Goal: Task Accomplishment & Management: Manage account settings

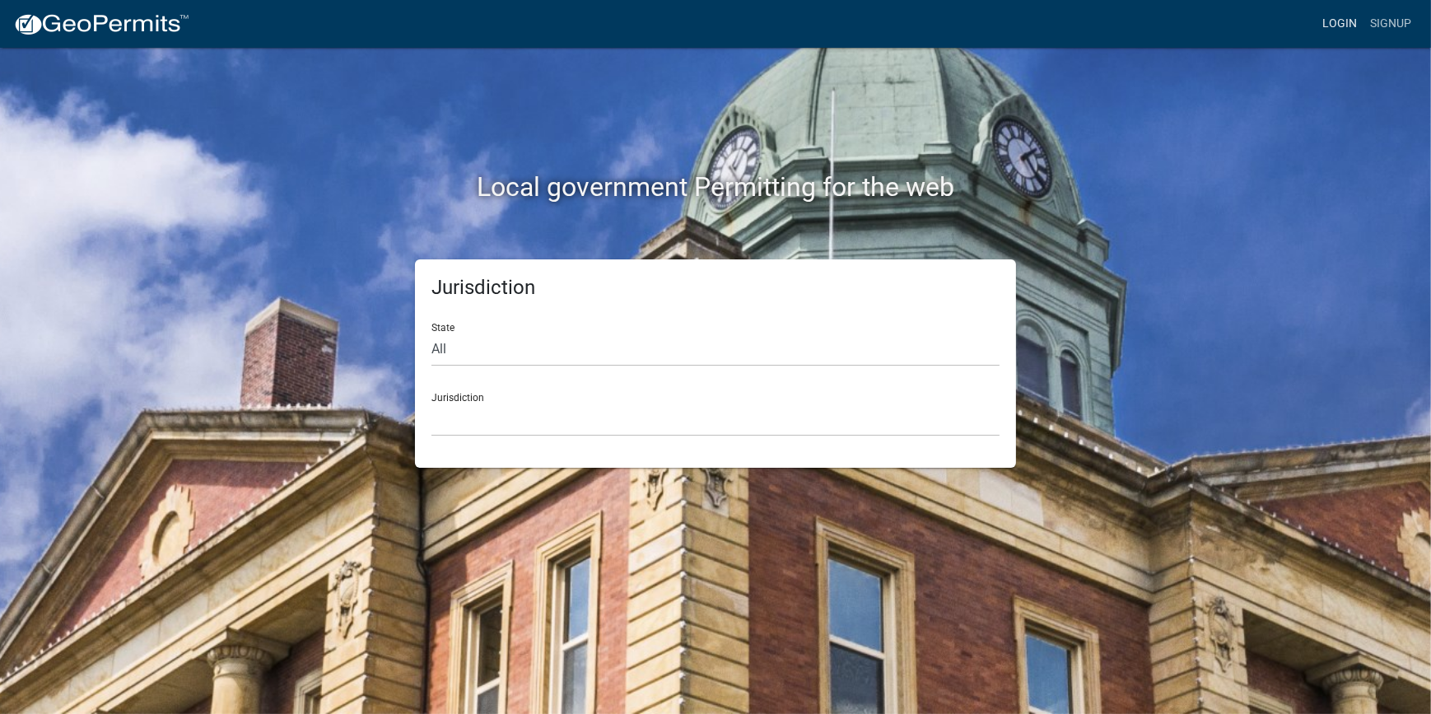
click at [1333, 35] on link "Login" at bounding box center [1340, 23] width 48 height 31
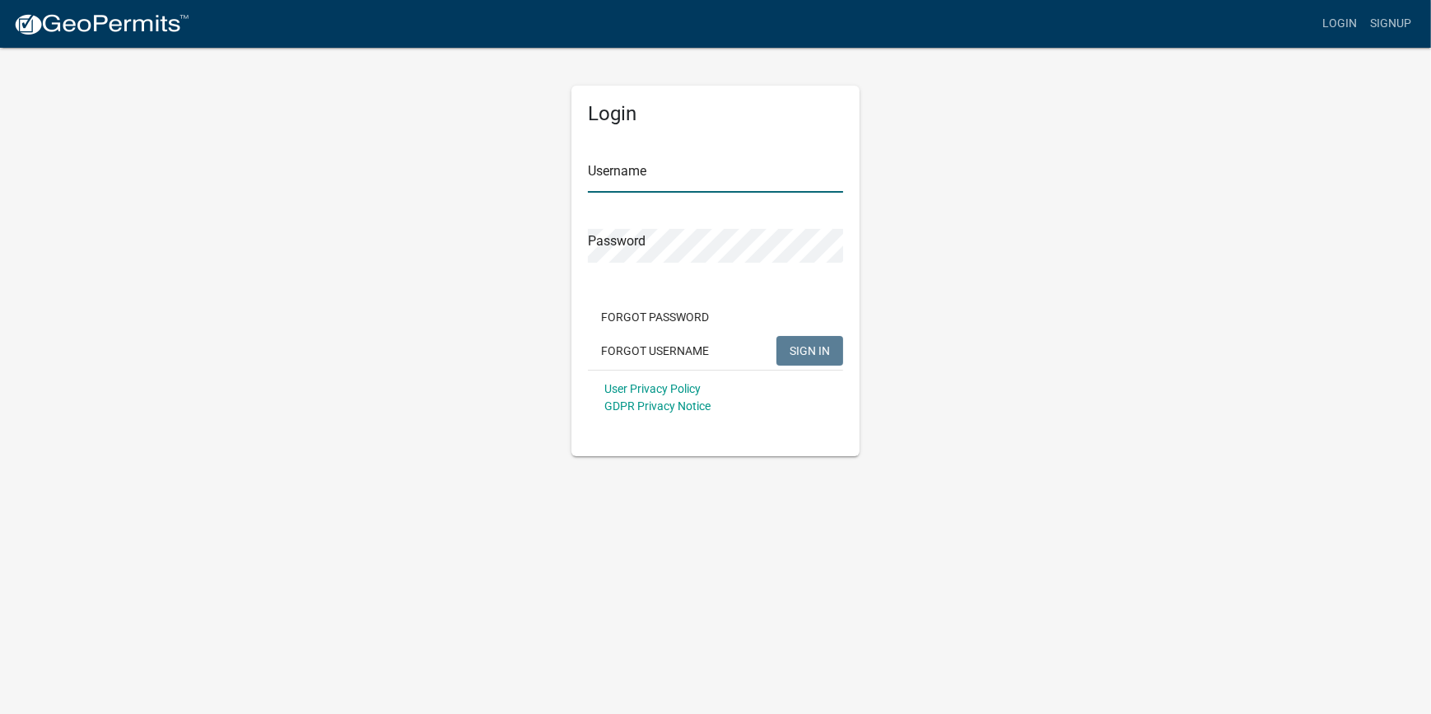
click at [692, 161] on input "Username" at bounding box center [715, 176] width 255 height 34
type input "[PERSON_NAME]"
click at [777, 336] on button "SIGN IN" at bounding box center [810, 351] width 67 height 30
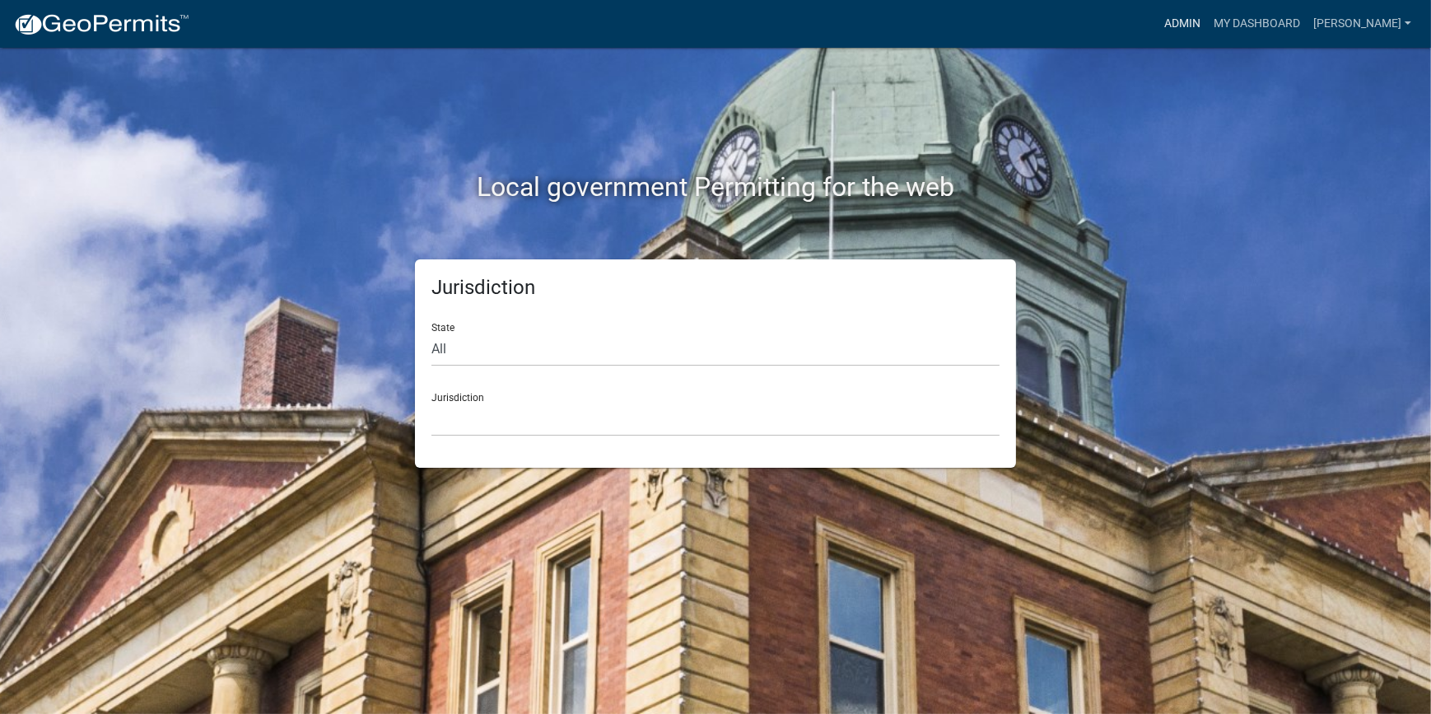
drag, startPoint x: 1234, startPoint y: 27, endPoint x: 1225, endPoint y: 31, distance: 10.0
click at [1207, 27] on link "Admin" at bounding box center [1182, 23] width 49 height 31
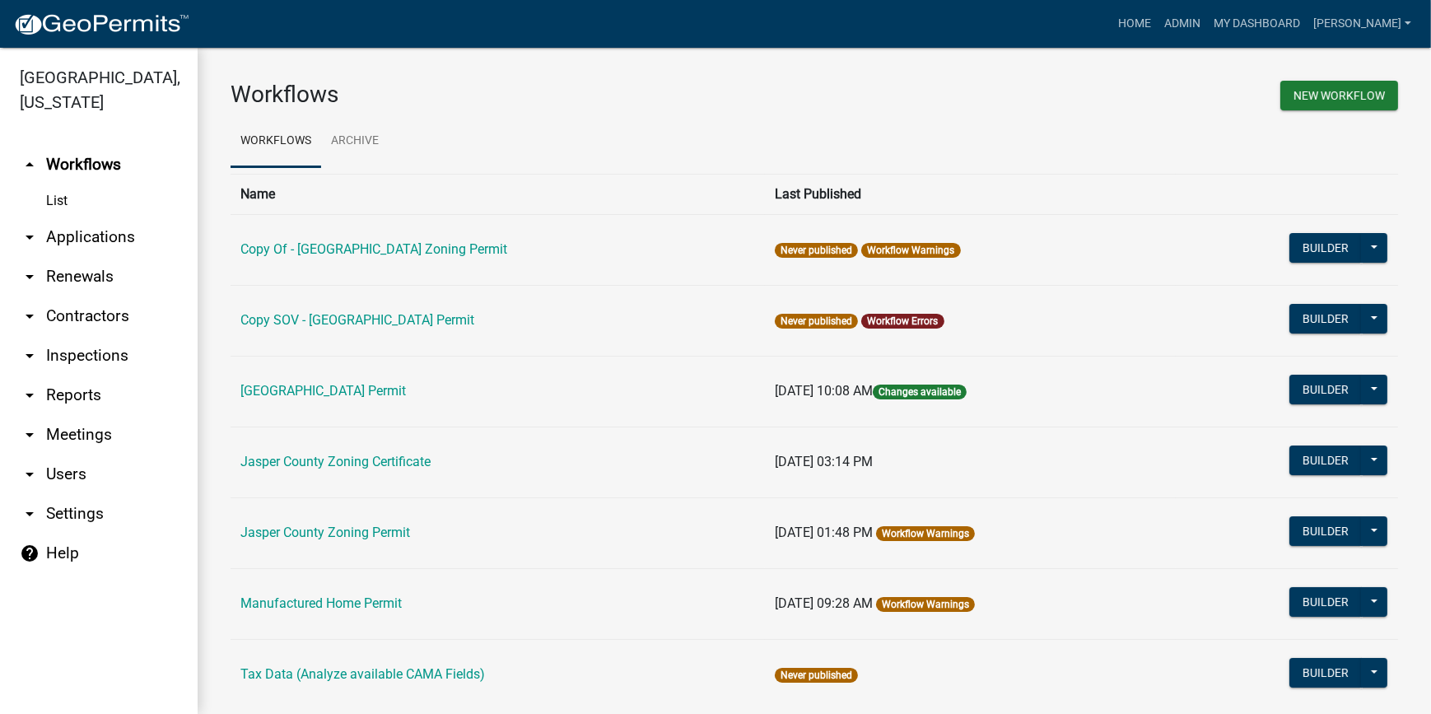
click at [158, 224] on link "arrow_drop_down Applications" at bounding box center [99, 237] width 198 height 40
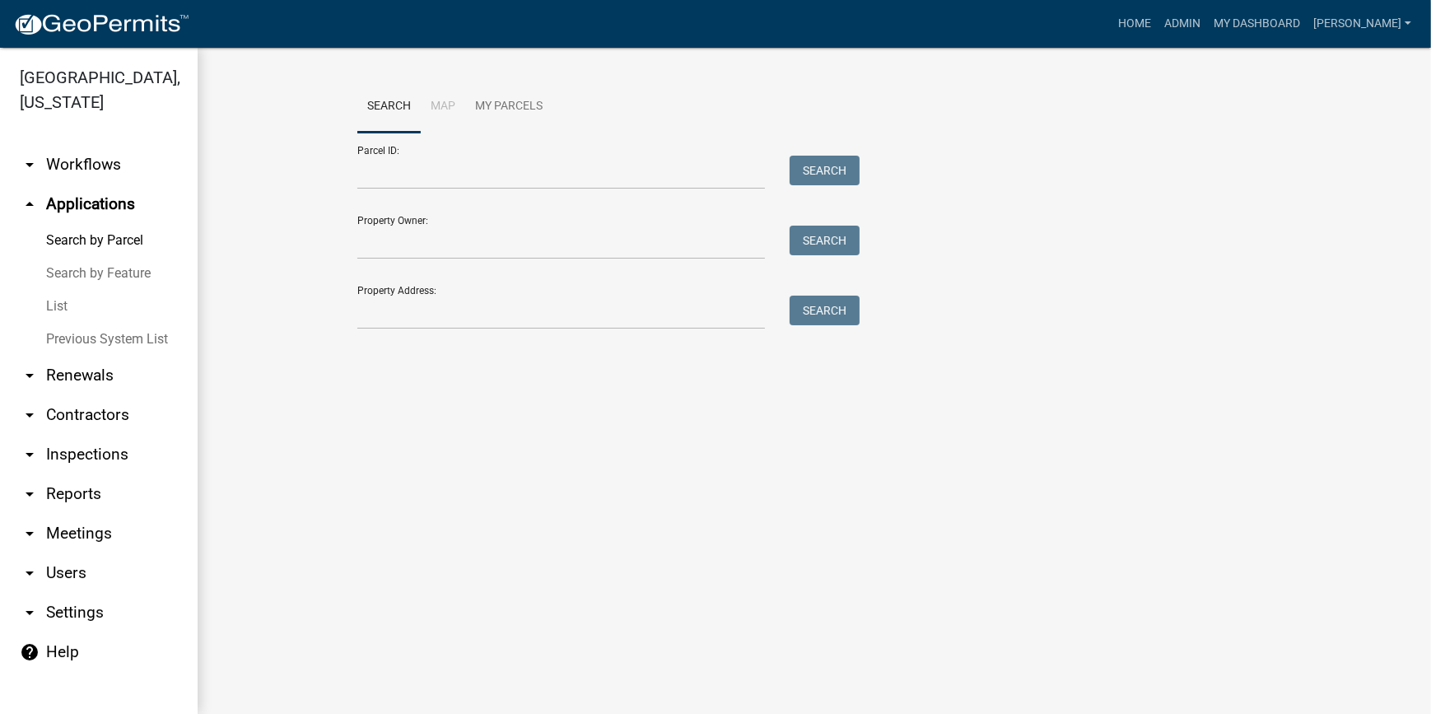
click at [31, 206] on icon "arrow_drop_up" at bounding box center [30, 204] width 20 height 20
click at [69, 314] on link "List" at bounding box center [99, 306] width 198 height 33
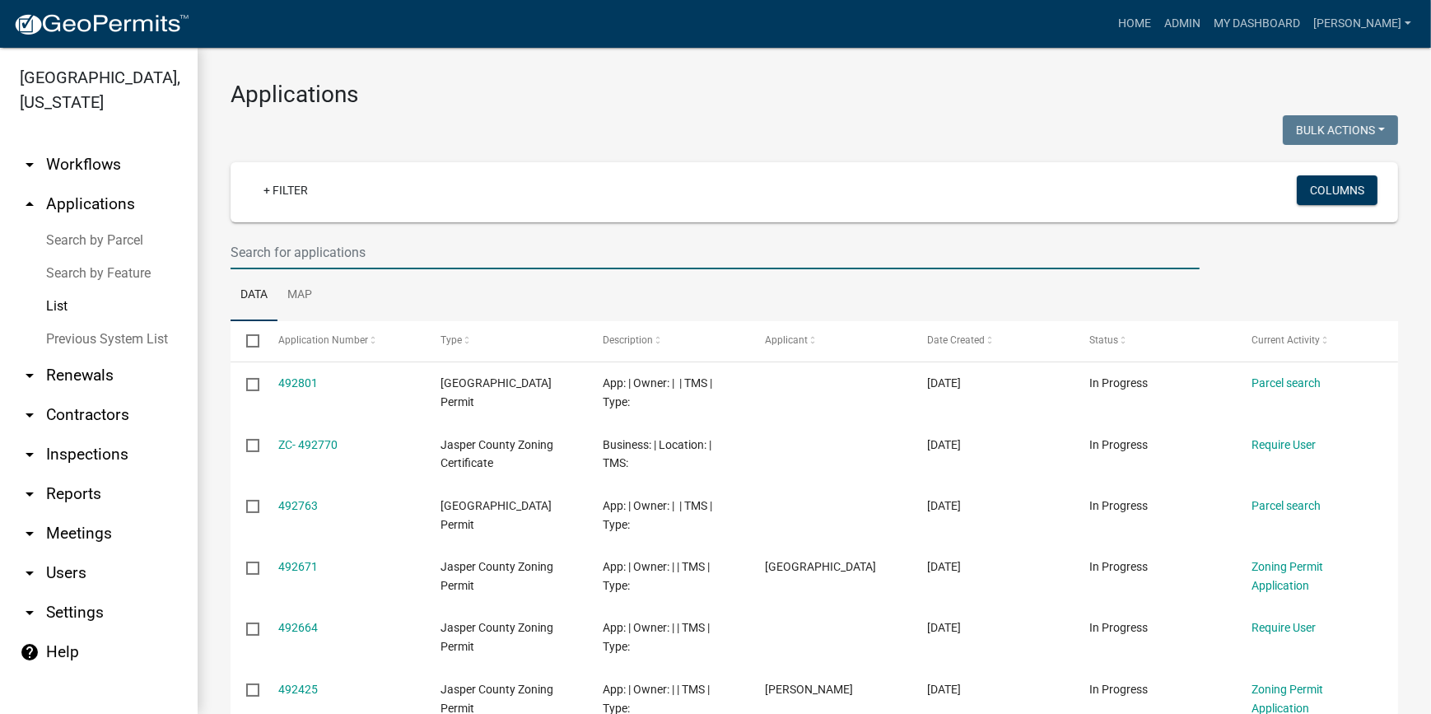
click at [399, 247] on input "text" at bounding box center [715, 253] width 969 height 34
